Goal: Information Seeking & Learning: Learn about a topic

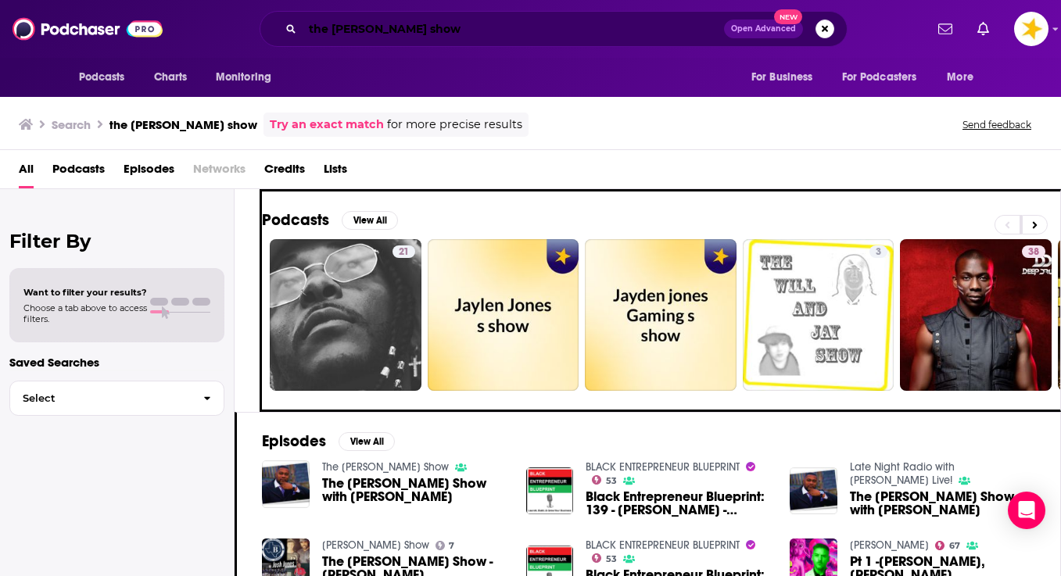
click at [450, 25] on input "the jay jones show" at bounding box center [513, 28] width 421 height 25
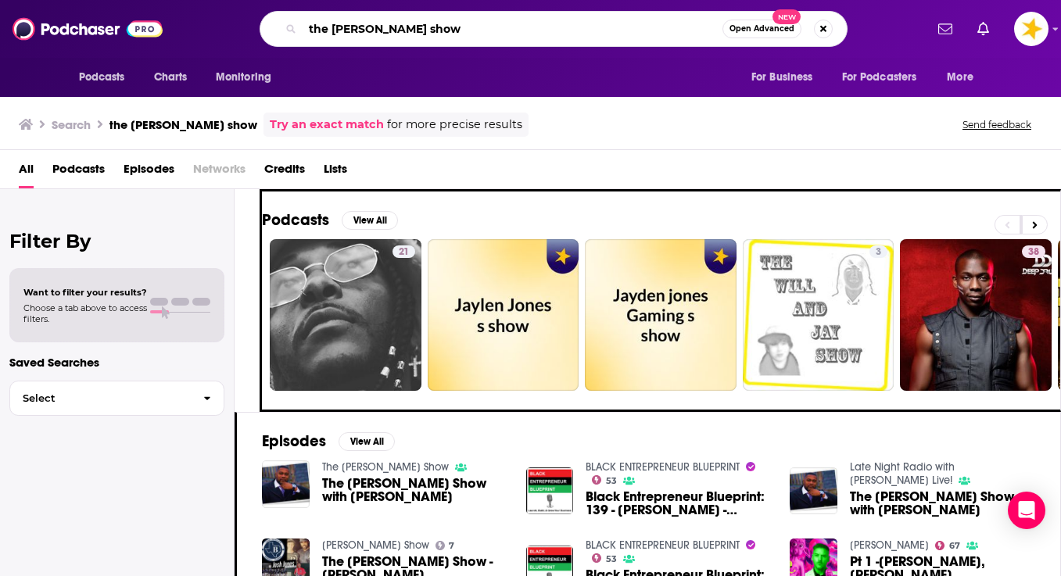
click at [450, 25] on input "the jay jones show" at bounding box center [513, 28] width 420 height 25
type input "record store day"
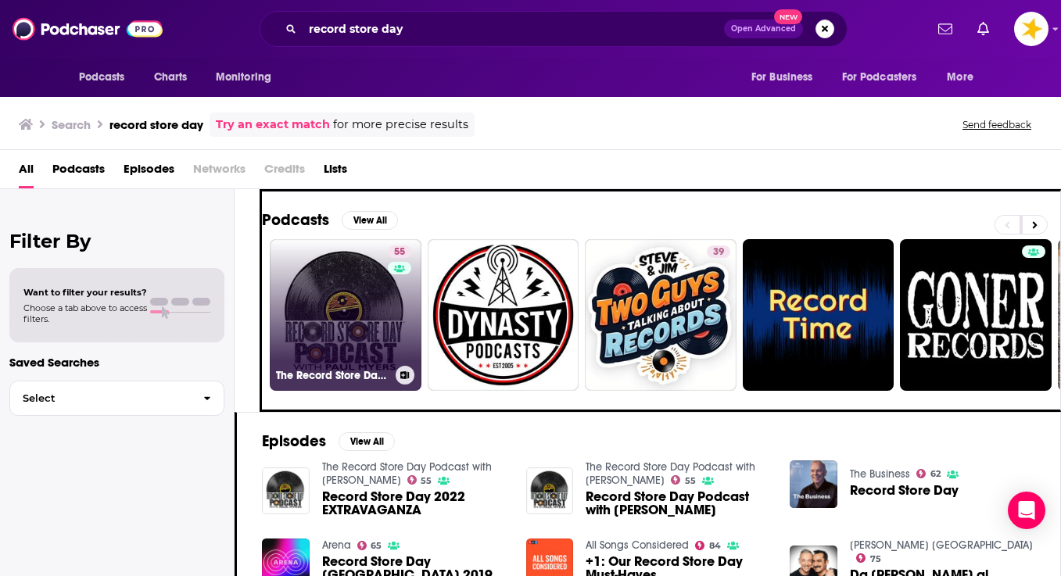
click at [324, 309] on link "55 The Record Store Day Podcast with Paul Myers" at bounding box center [346, 315] width 152 height 152
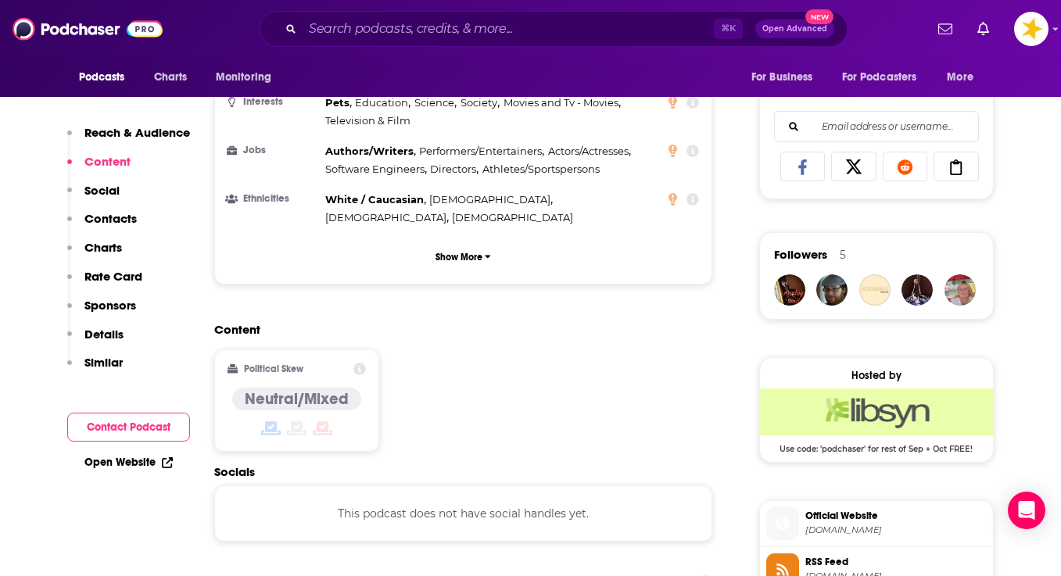
scroll to position [1026, 0]
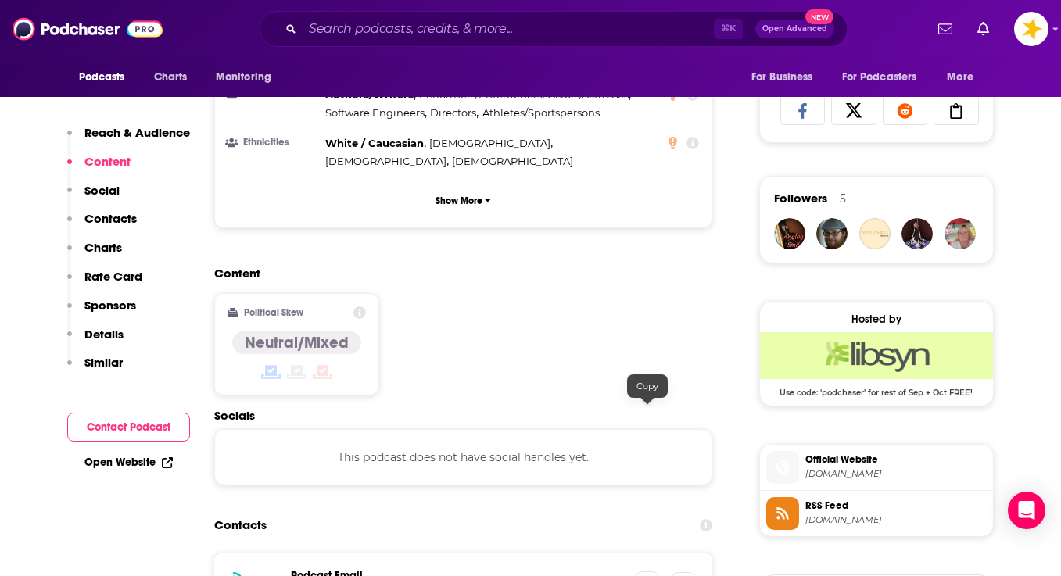
click at [643, 575] on icon at bounding box center [647, 583] width 11 height 13
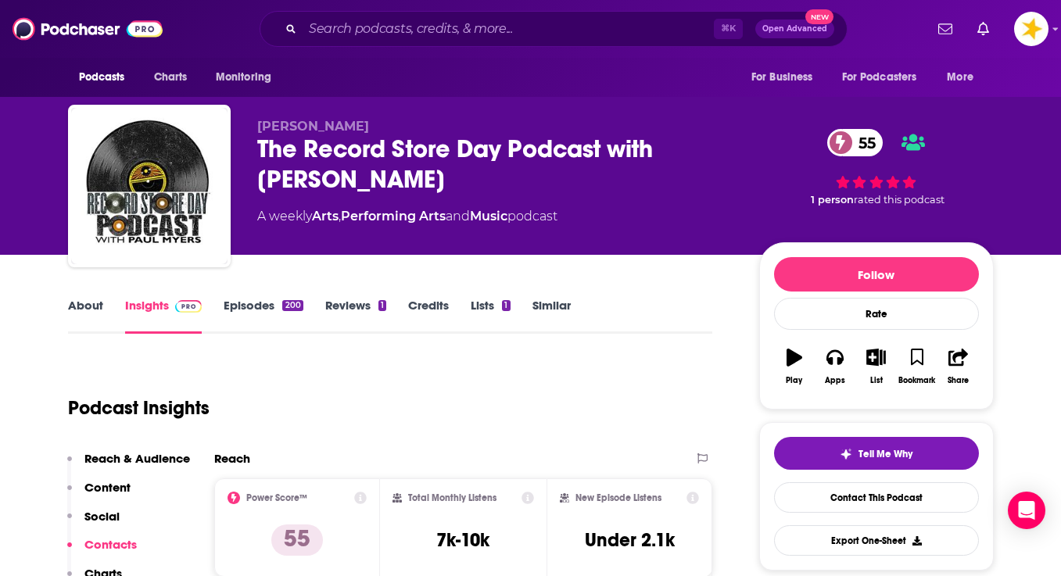
scroll to position [0, 0]
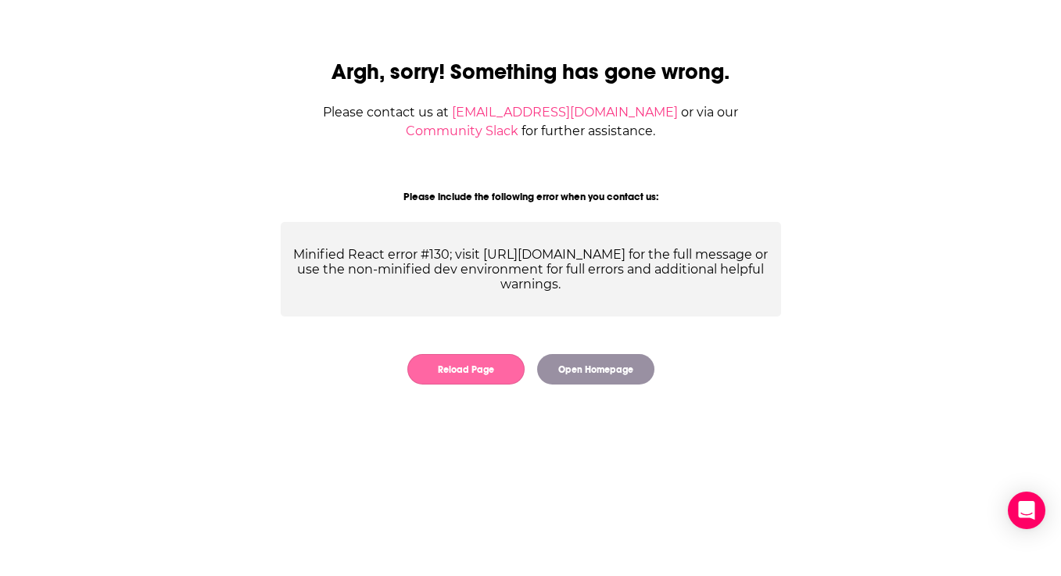
click at [475, 372] on button "Reload Page" at bounding box center [465, 369] width 117 height 30
click at [443, 376] on button "Reload Page" at bounding box center [465, 369] width 117 height 30
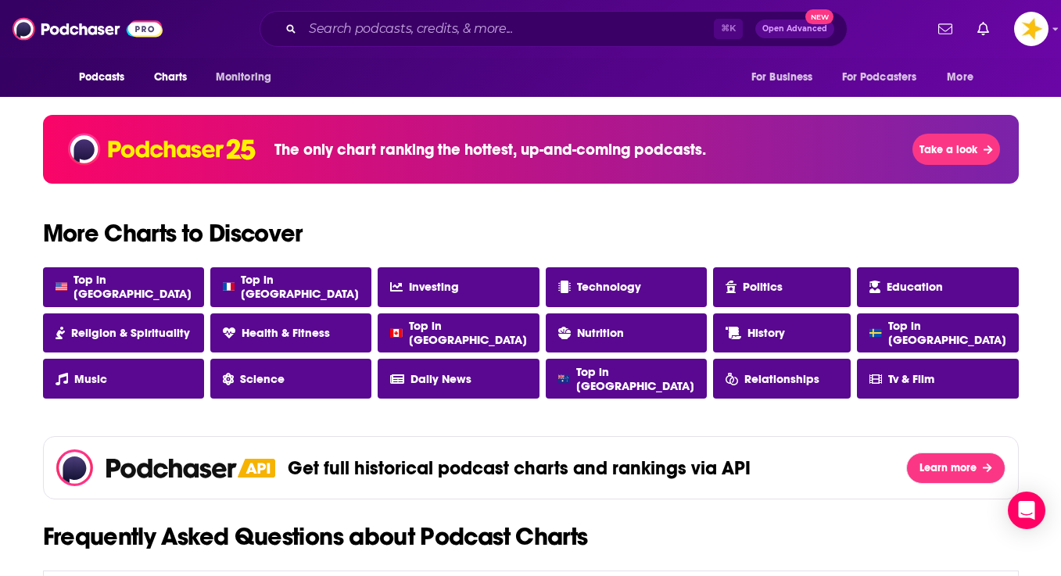
scroll to position [1145, 0]
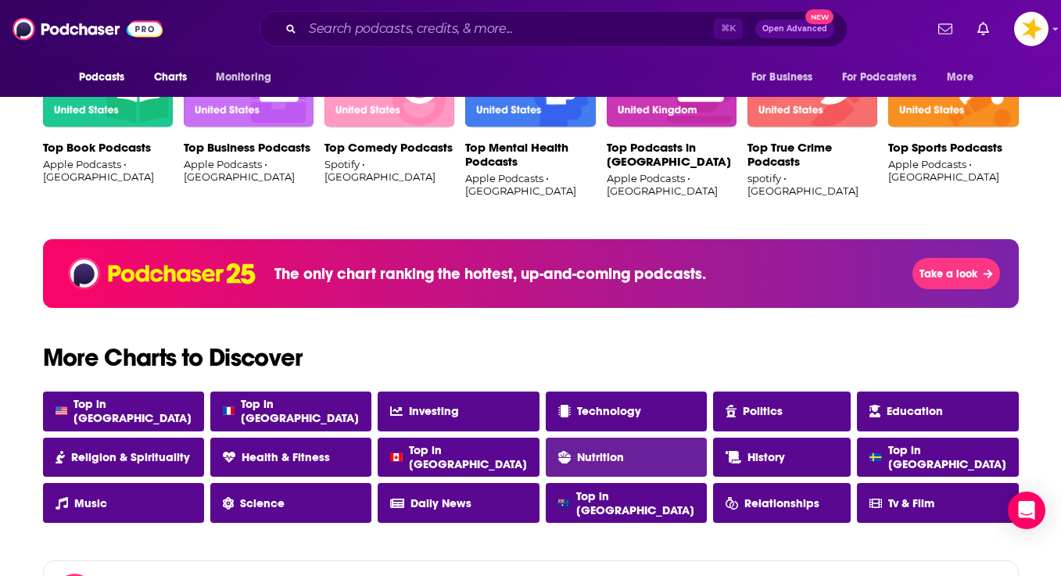
click at [590, 453] on span "Nutrition" at bounding box center [600, 457] width 47 height 14
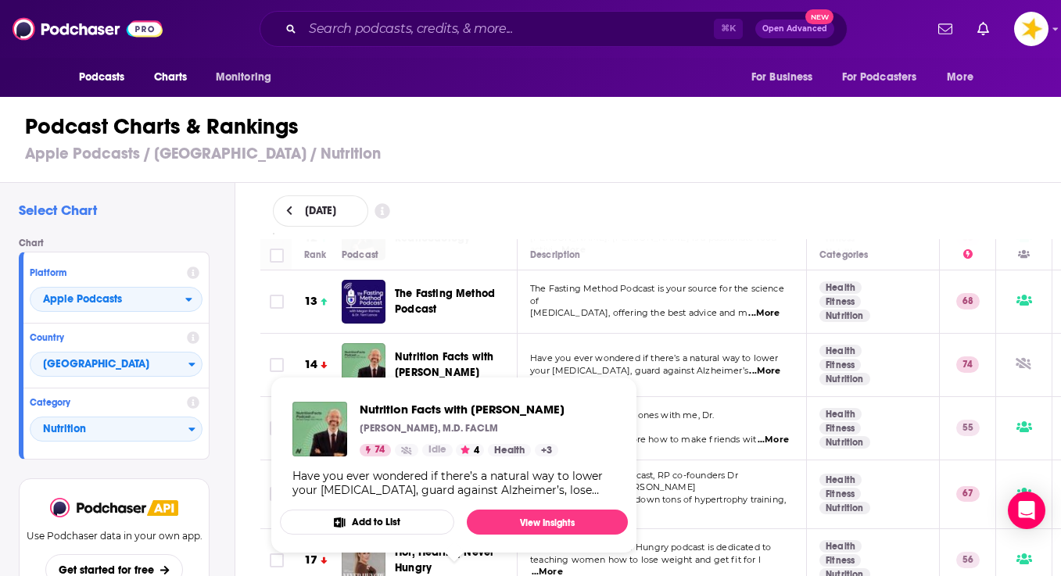
scroll to position [802, 0]
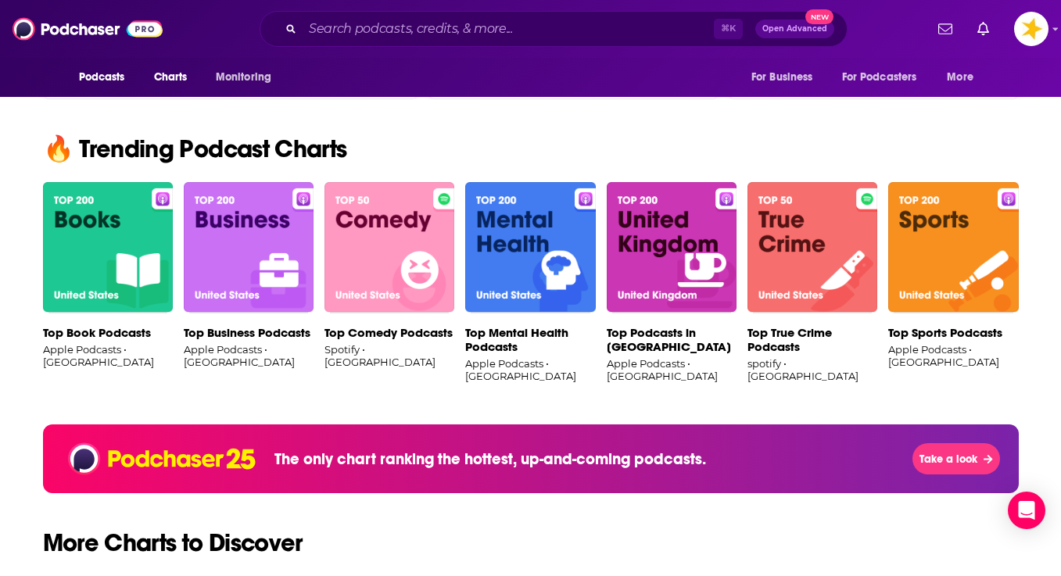
scroll to position [1016, 0]
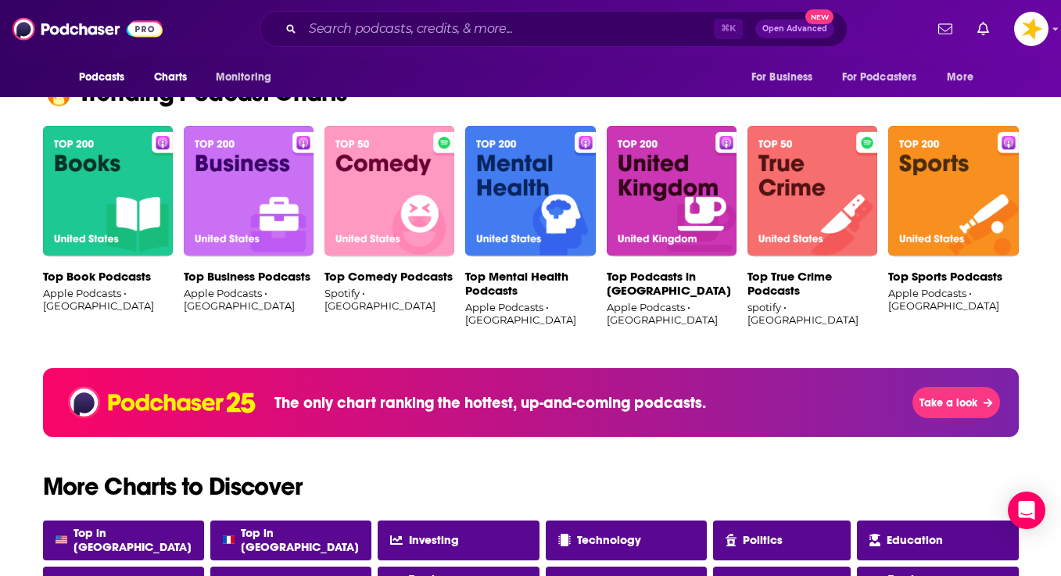
click at [66, 202] on img at bounding box center [108, 191] width 130 height 131
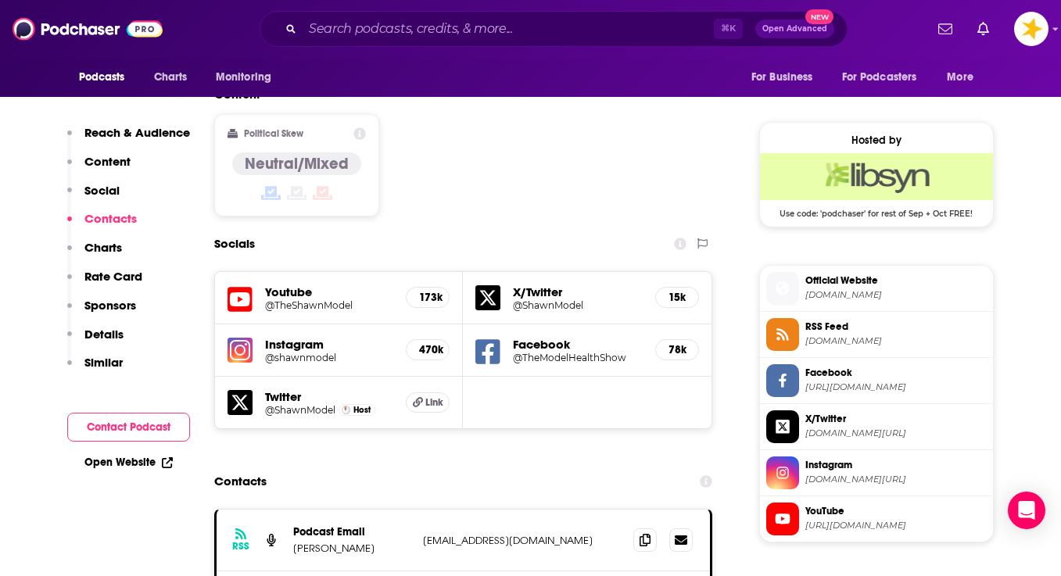
scroll to position [1217, 0]
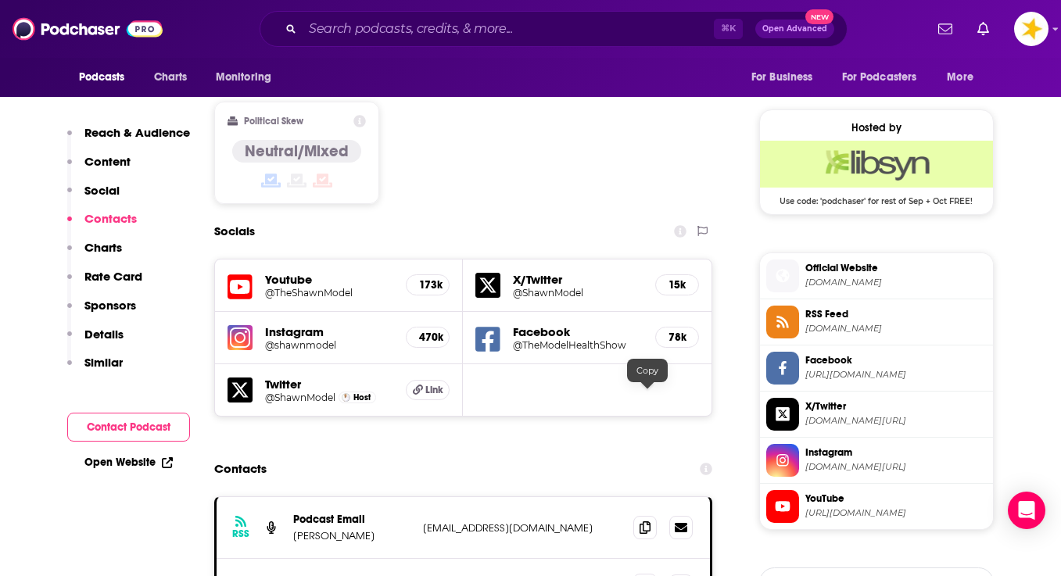
click at [647, 575] on icon at bounding box center [645, 585] width 11 height 13
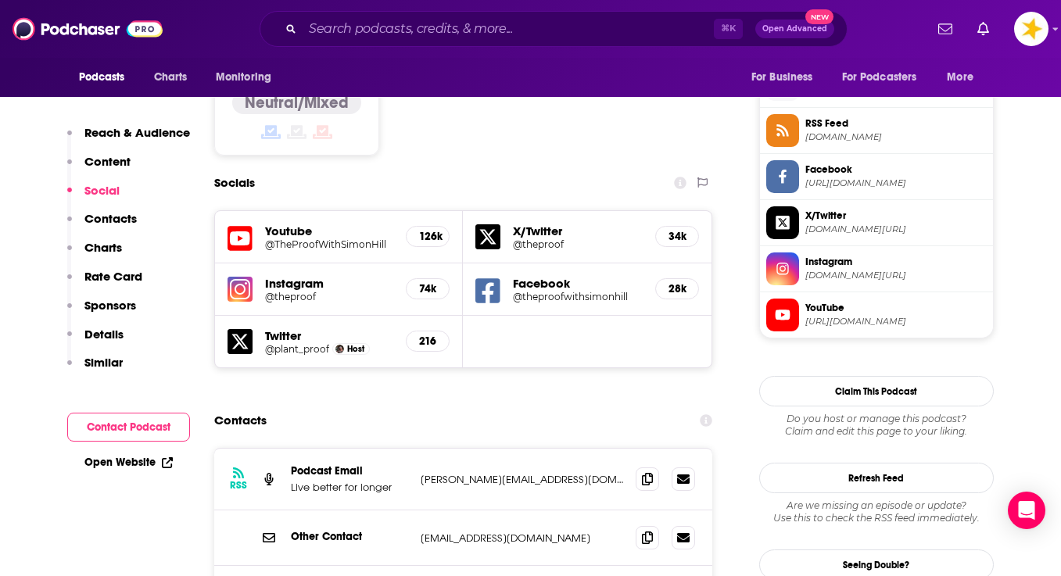
scroll to position [1271, 0]
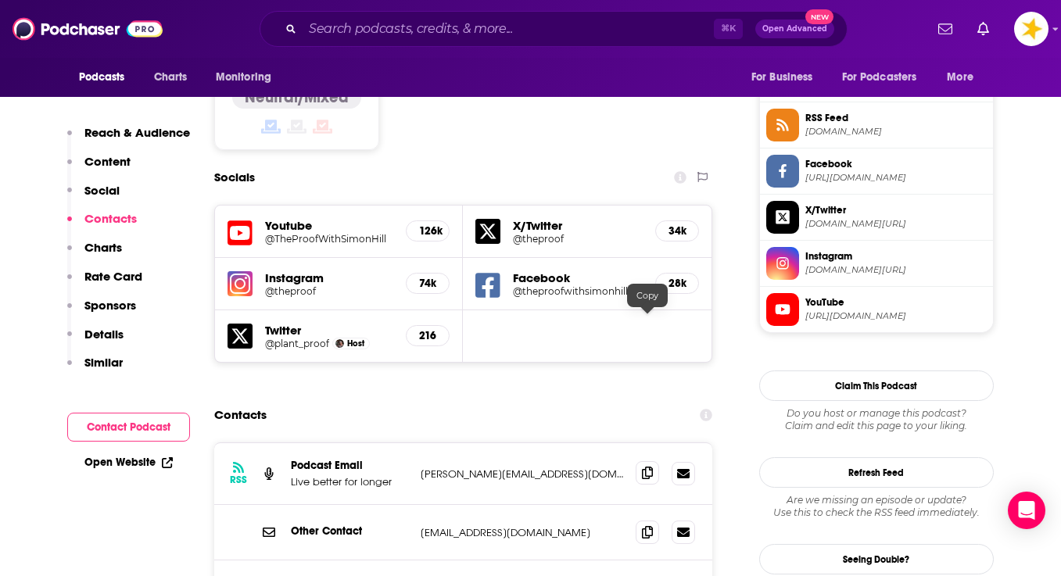
click at [643, 461] on span at bounding box center [647, 472] width 23 height 23
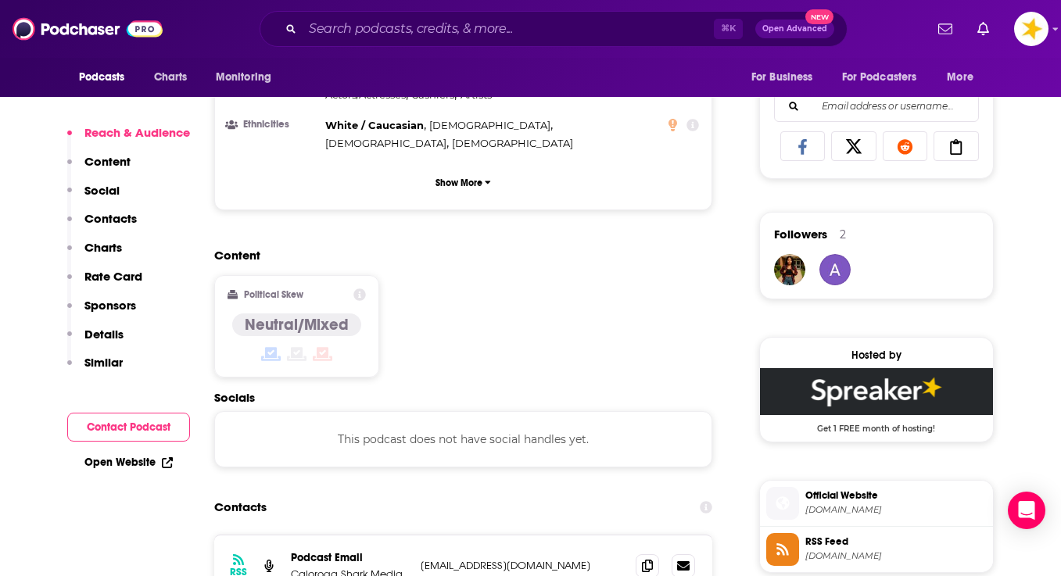
scroll to position [1152, 0]
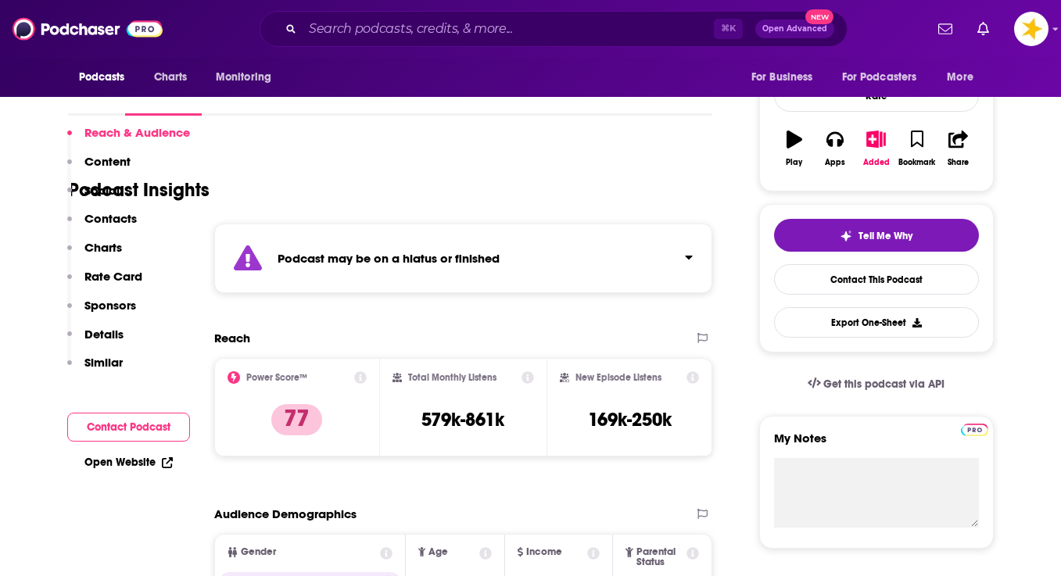
scroll to position [382, 0]
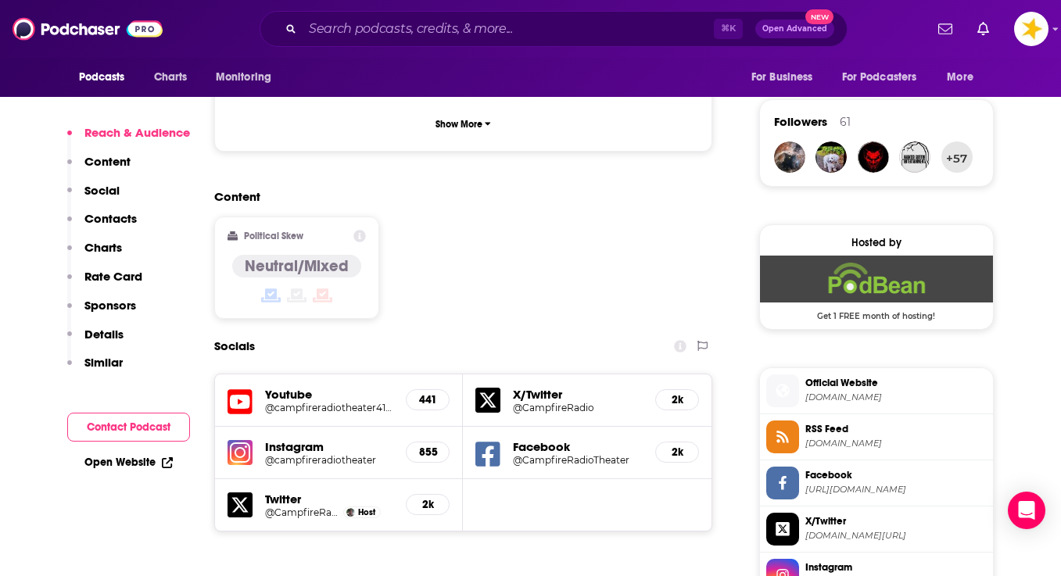
scroll to position [1197, 0]
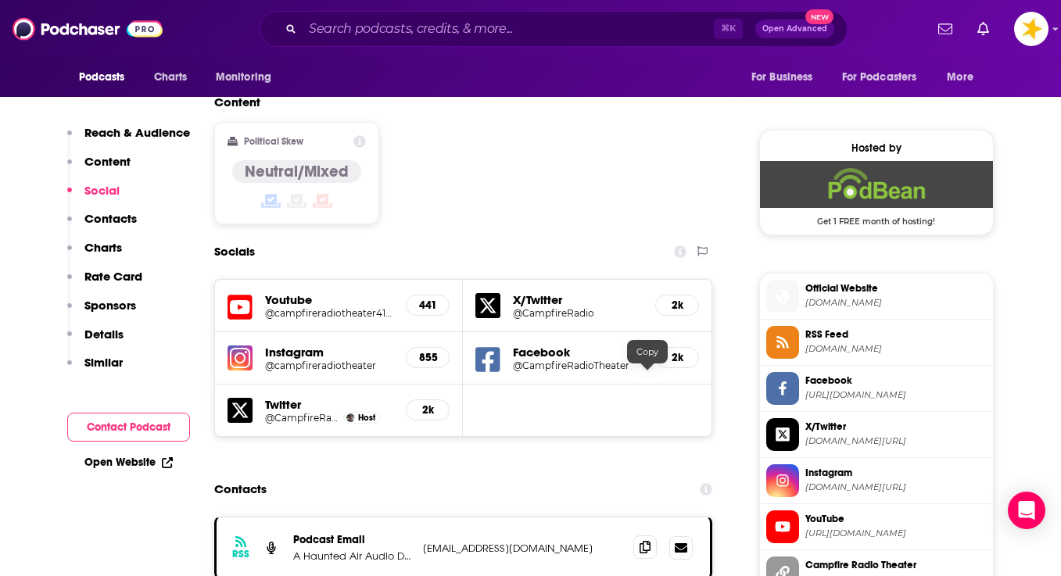
click at [642, 536] on span at bounding box center [644, 547] width 23 height 23
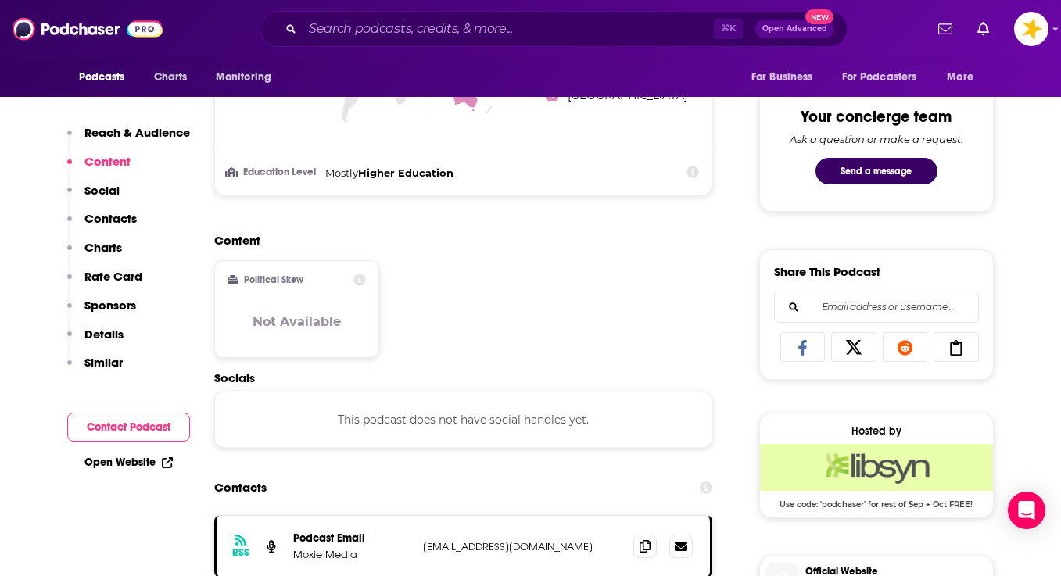
scroll to position [844, 0]
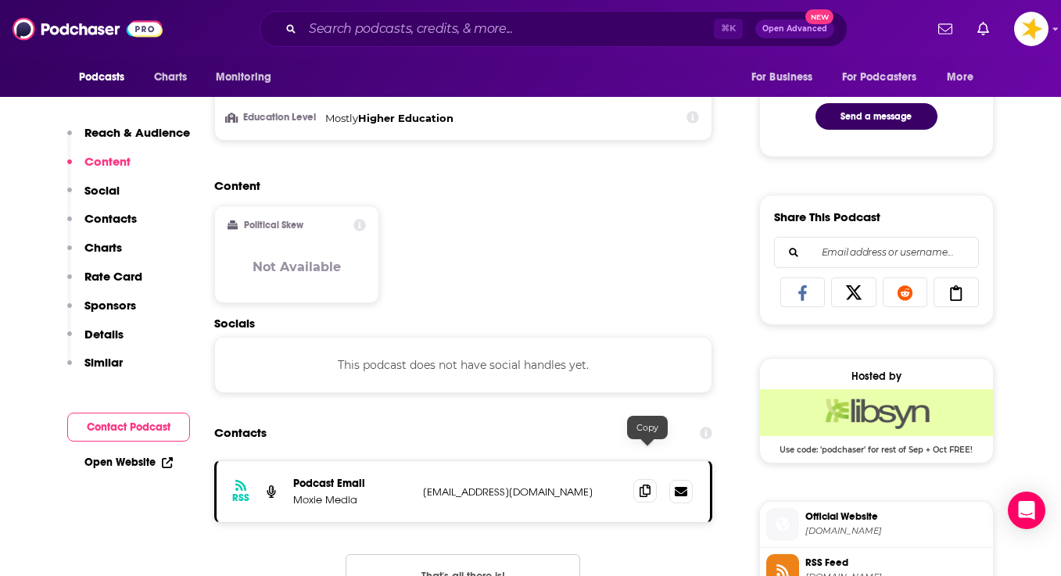
click at [643, 485] on icon at bounding box center [645, 491] width 11 height 13
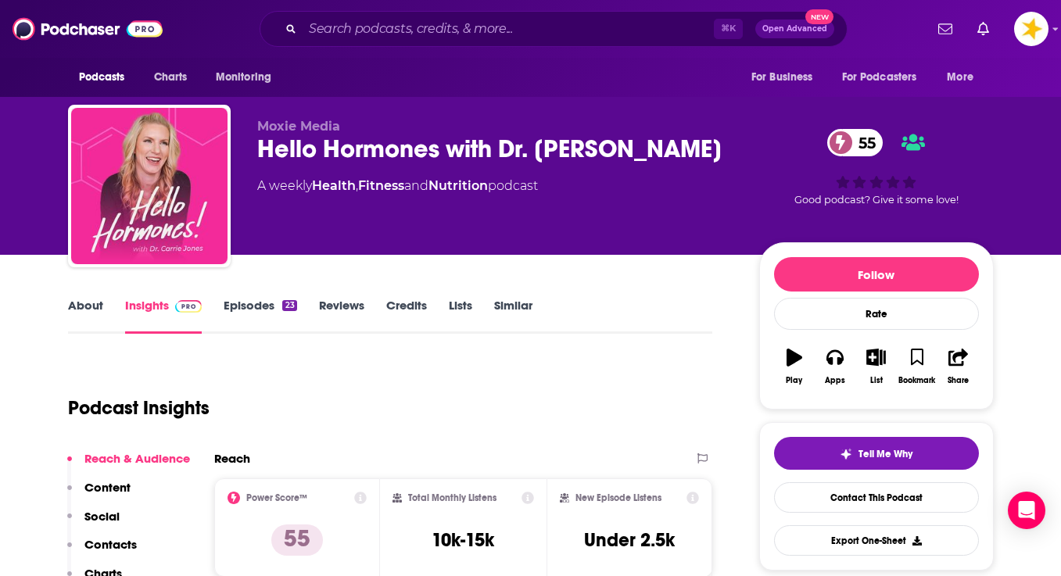
scroll to position [0, 0]
